Goal: Information Seeking & Learning: Learn about a topic

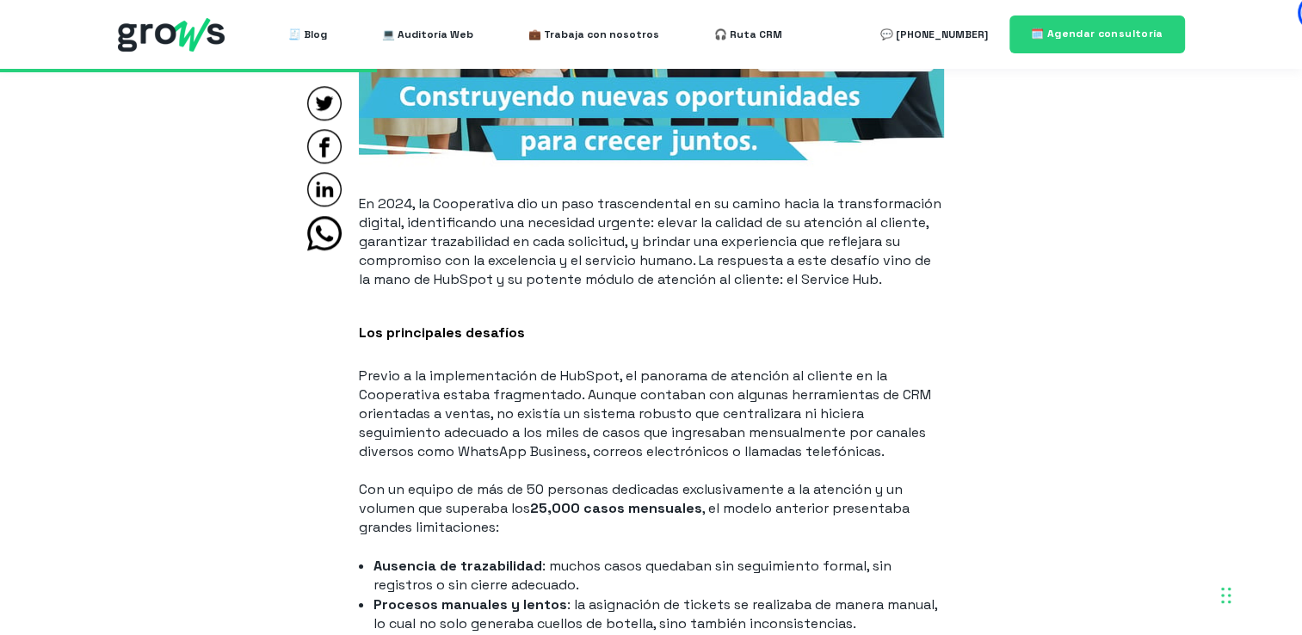
scroll to position [1986, 0]
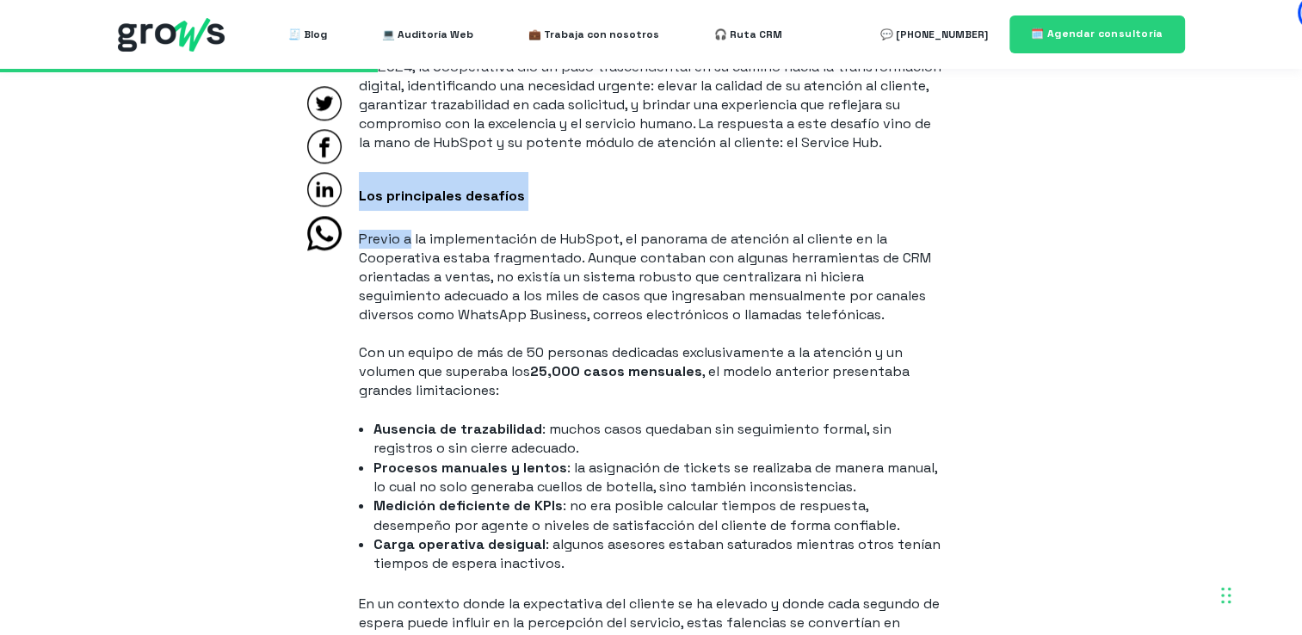
drag, startPoint x: 361, startPoint y: 195, endPoint x: 451, endPoint y: 226, distance: 95.5
click at [506, 296] on p "Previo a la implementación de HubSpot, el panorama de atención al cliente en la…" at bounding box center [651, 277] width 585 height 95
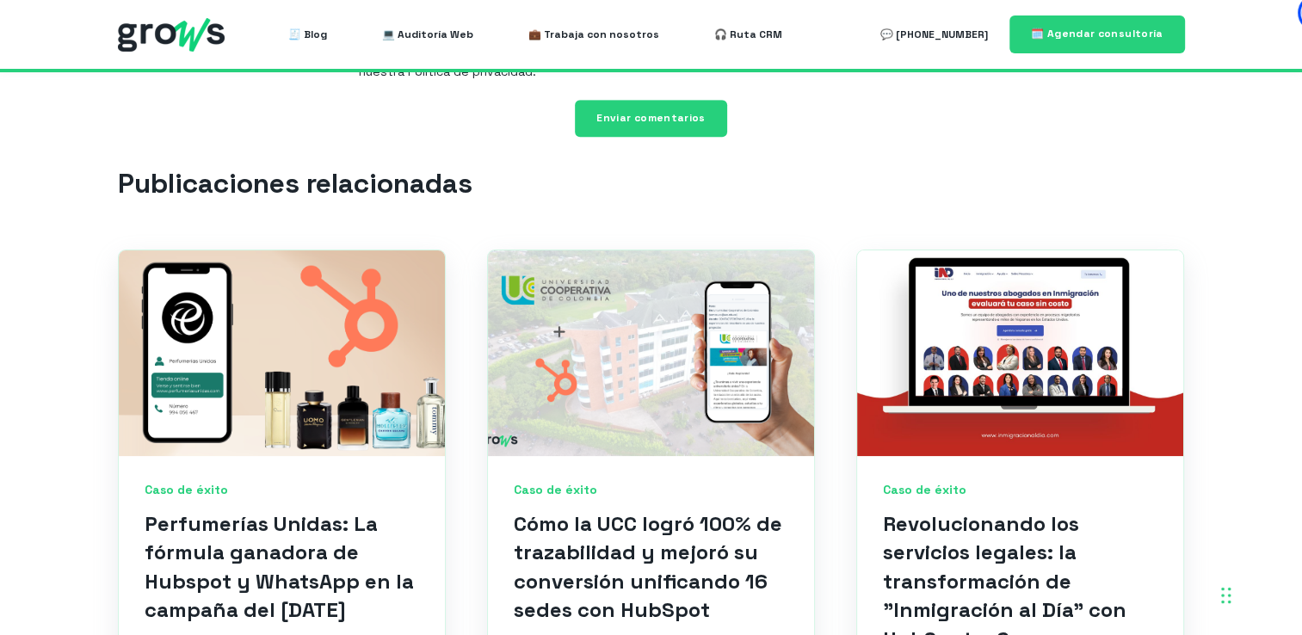
scroll to position [7795, 0]
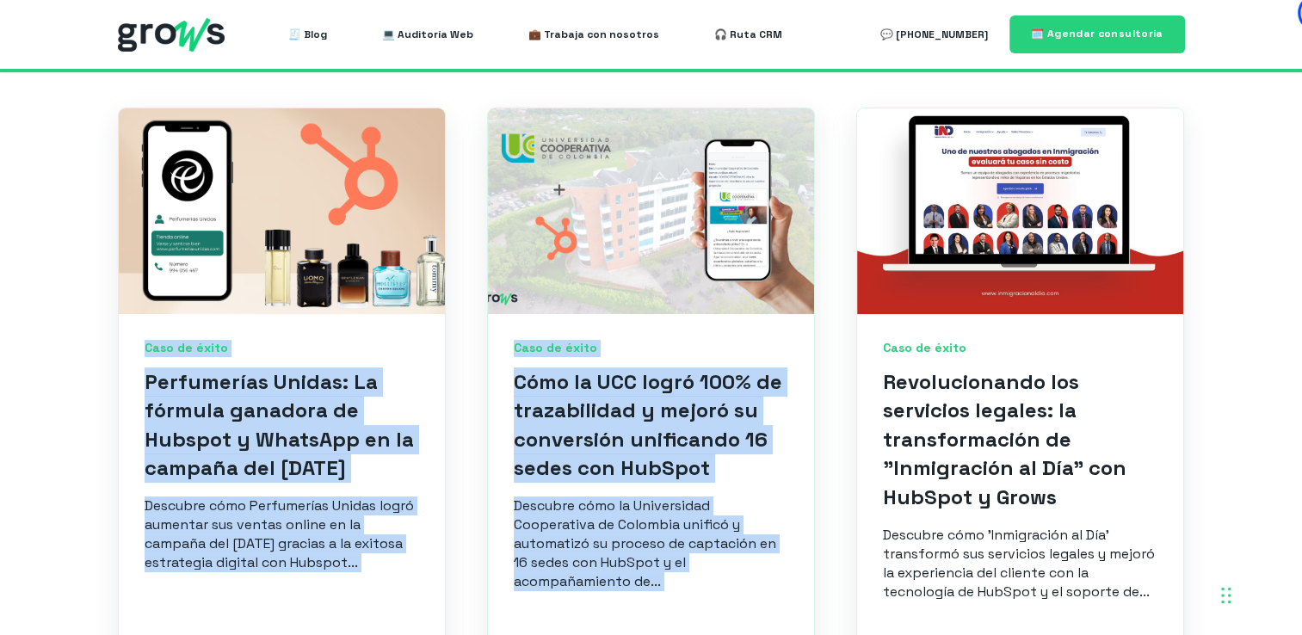
drag, startPoint x: 361, startPoint y: 193, endPoint x: 874, endPoint y: 77, distance: 526.6
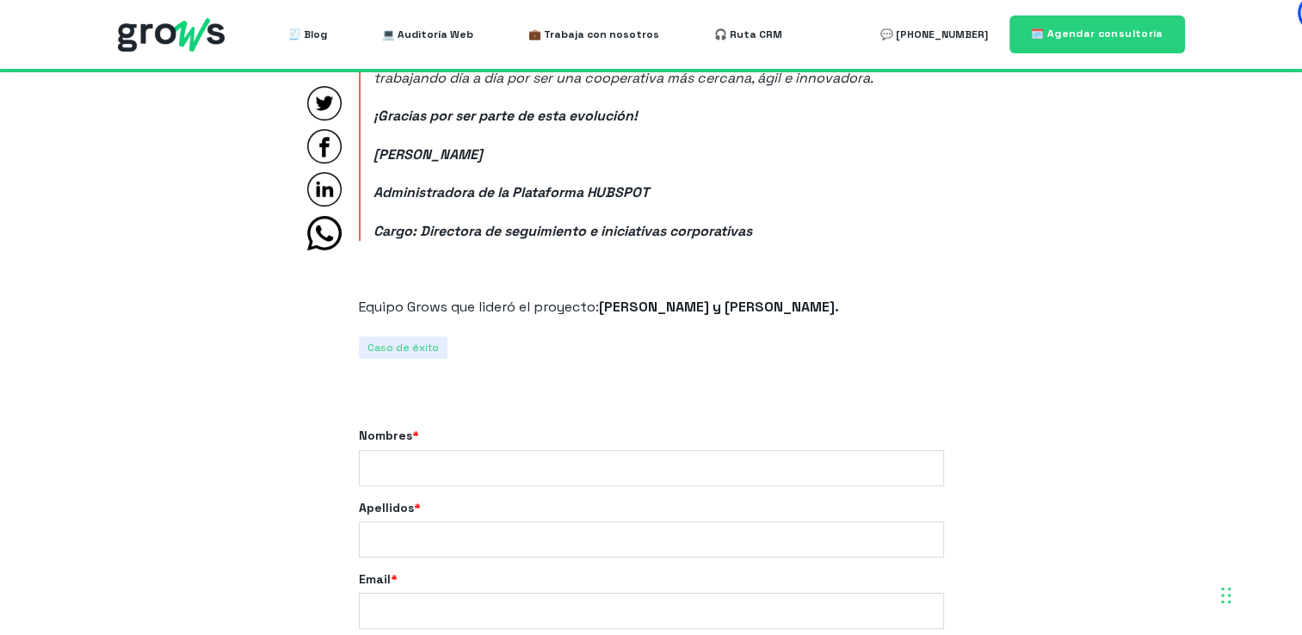
scroll to position [6906, 0]
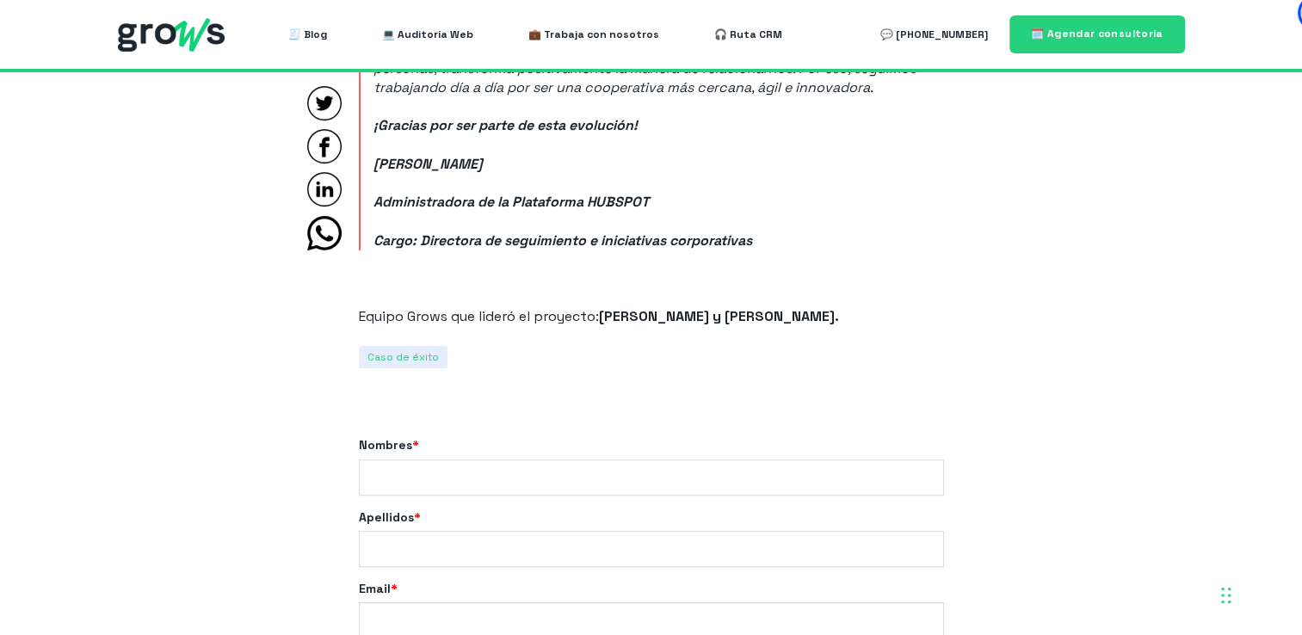
drag, startPoint x: 855, startPoint y: 281, endPoint x: 609, endPoint y: 276, distance: 246.2
click at [609, 307] on strong "[PERSON_NAME] y [PERSON_NAME]." at bounding box center [719, 316] width 240 height 18
copy strong "[PERSON_NAME] y [PERSON_NAME]"
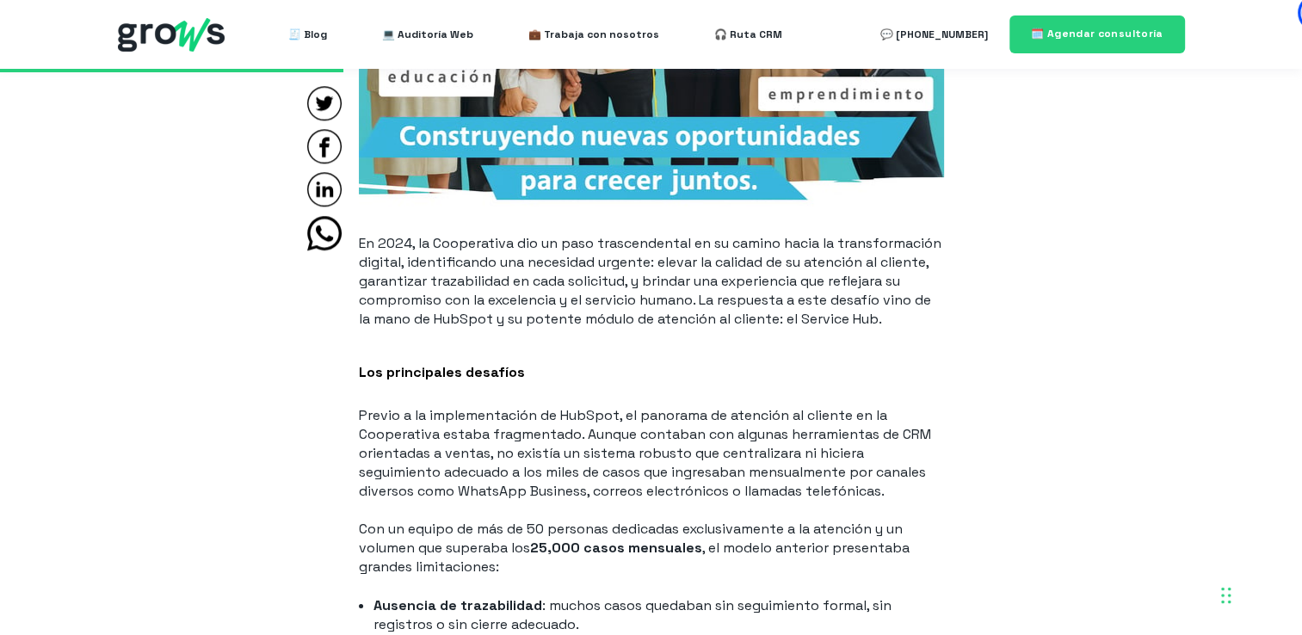
scroll to position [1801, 0]
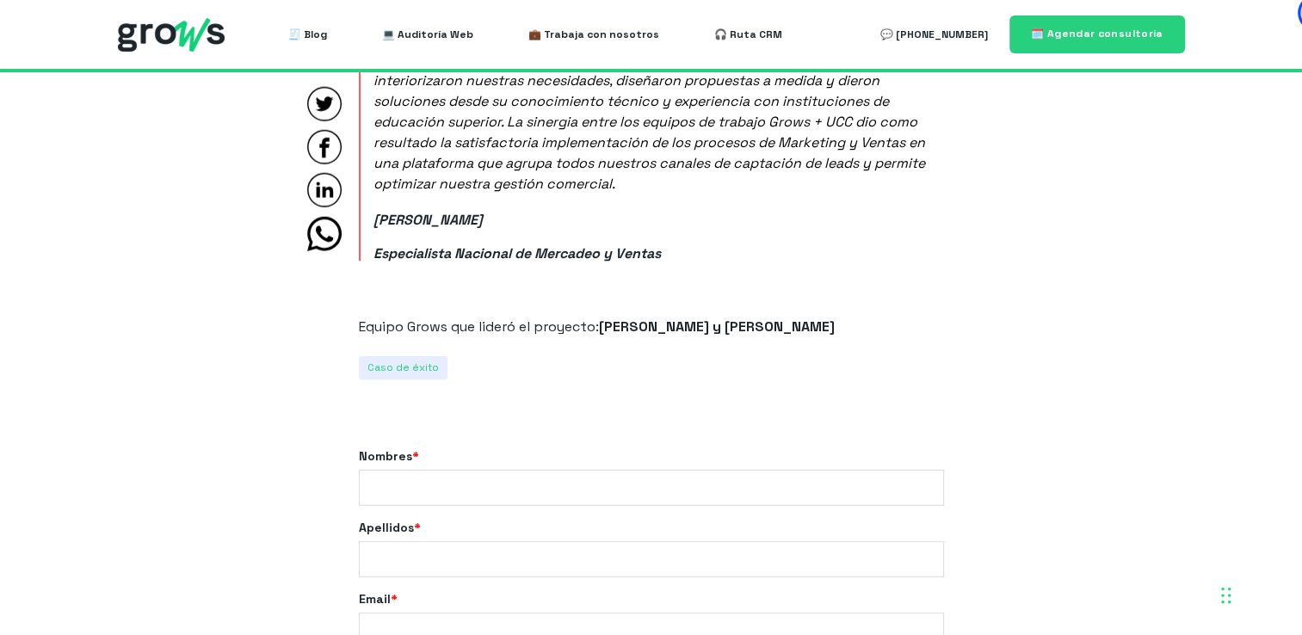
scroll to position [11000, 0]
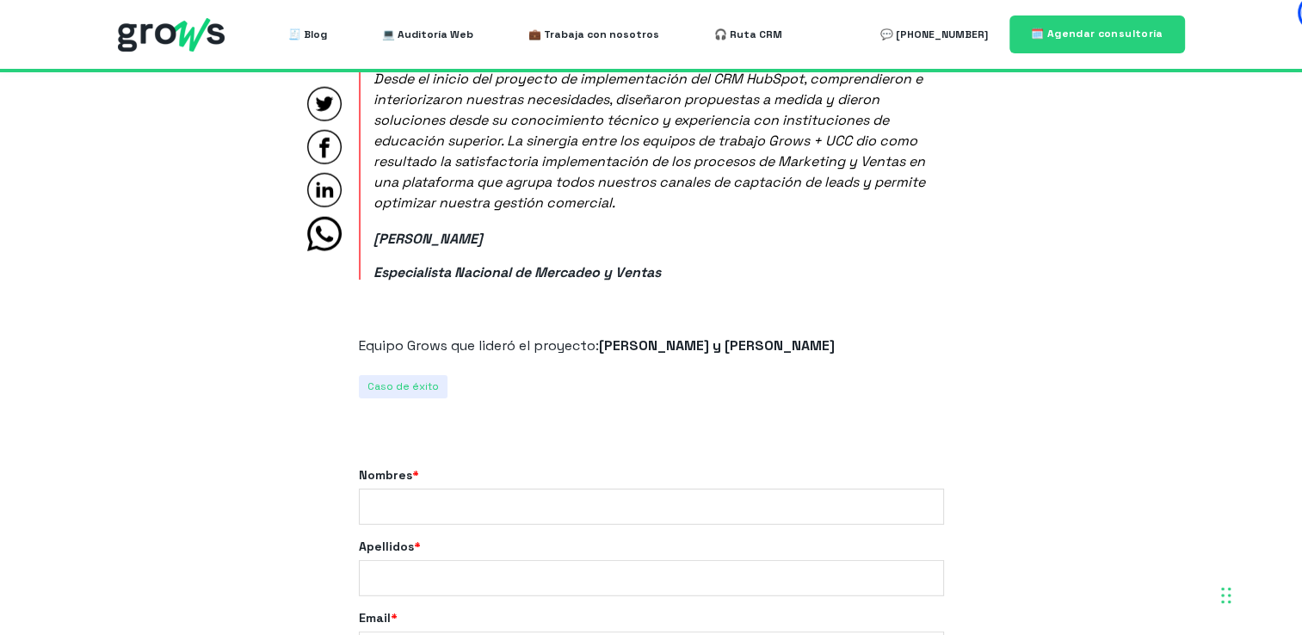
drag, startPoint x: 608, startPoint y: 348, endPoint x: 845, endPoint y: 343, distance: 237.6
click at [845, 343] on p "Equipo Grows que lideró el proyecto: [PERSON_NAME] y [PERSON_NAME]" at bounding box center [651, 346] width 585 height 19
copy span "[PERSON_NAME] y [PERSON_NAME]"
